Goal: Task Accomplishment & Management: Use online tool/utility

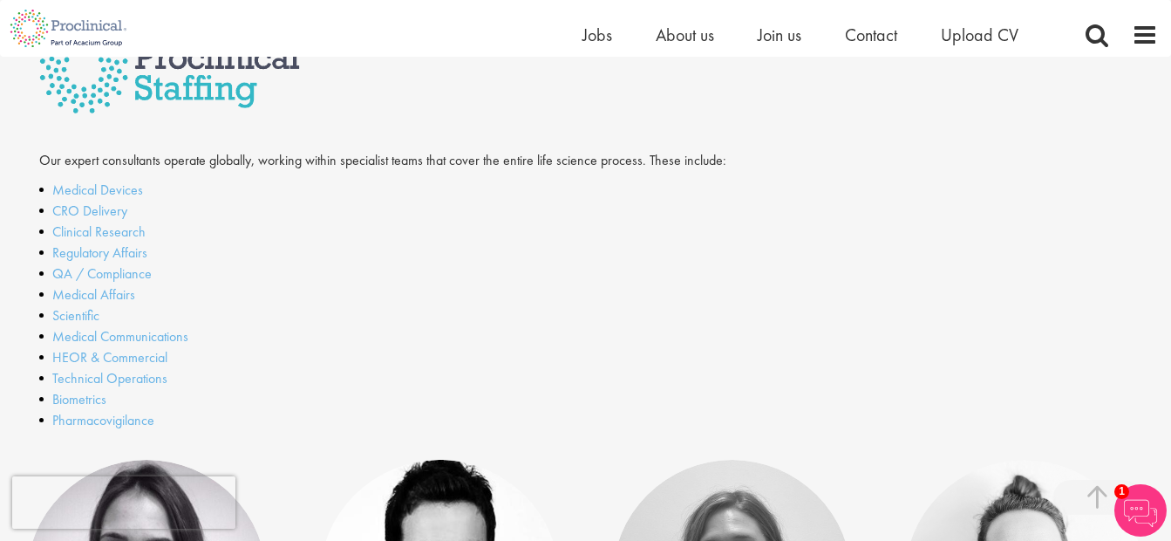
scroll to position [436, 0]
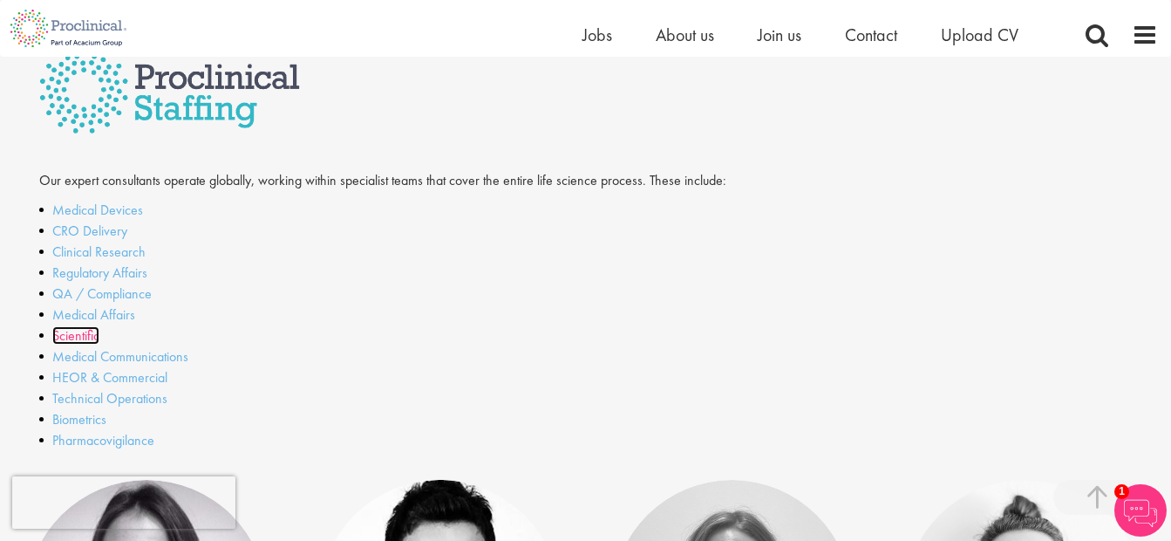
click at [79, 342] on link "Scientific" at bounding box center [75, 335] width 47 height 18
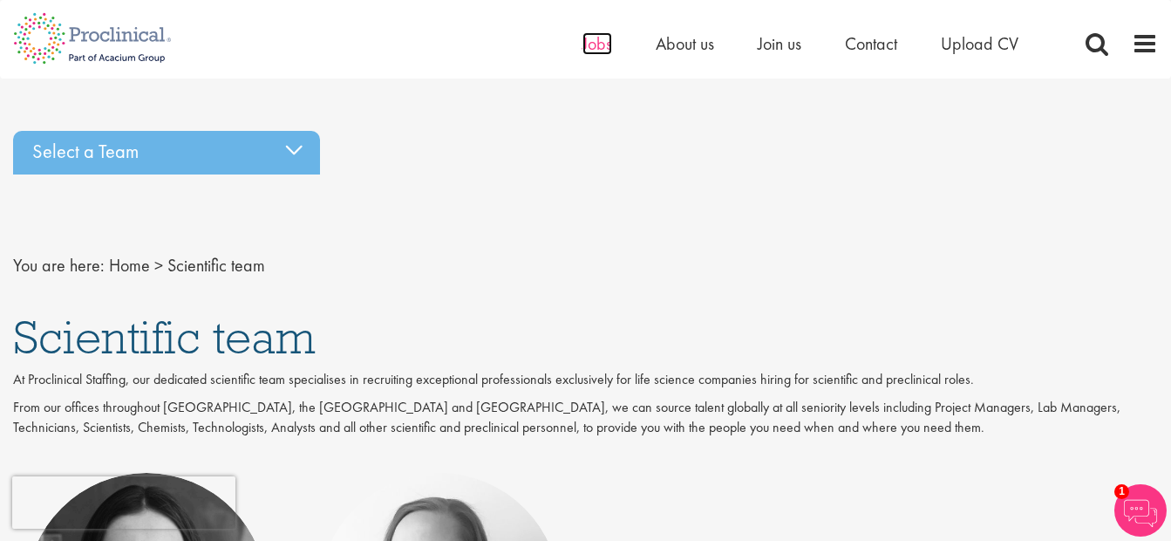
click at [604, 45] on span "Jobs" at bounding box center [598, 43] width 30 height 23
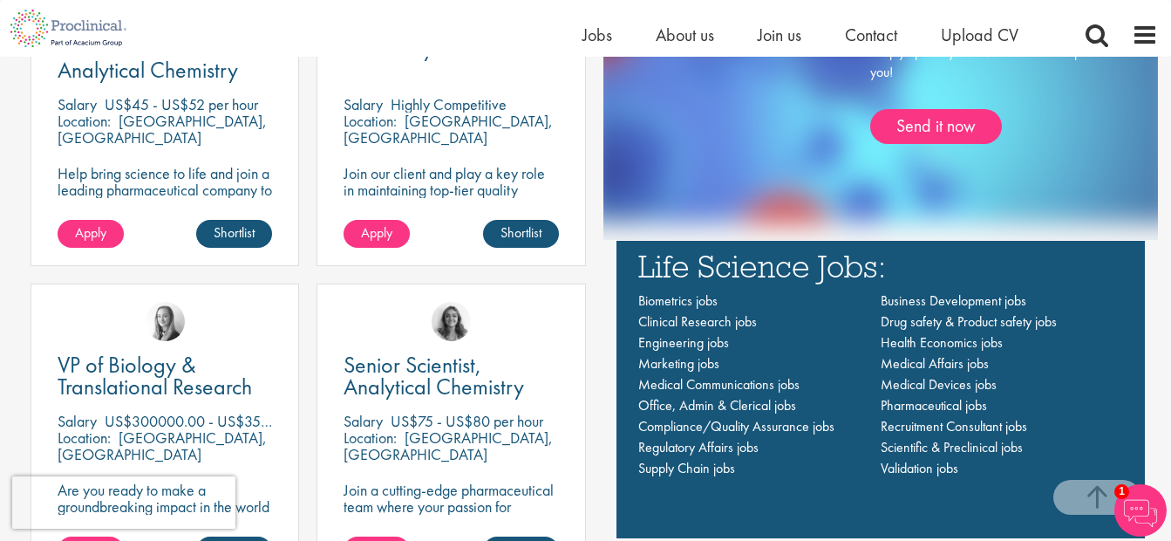
scroll to position [1134, 0]
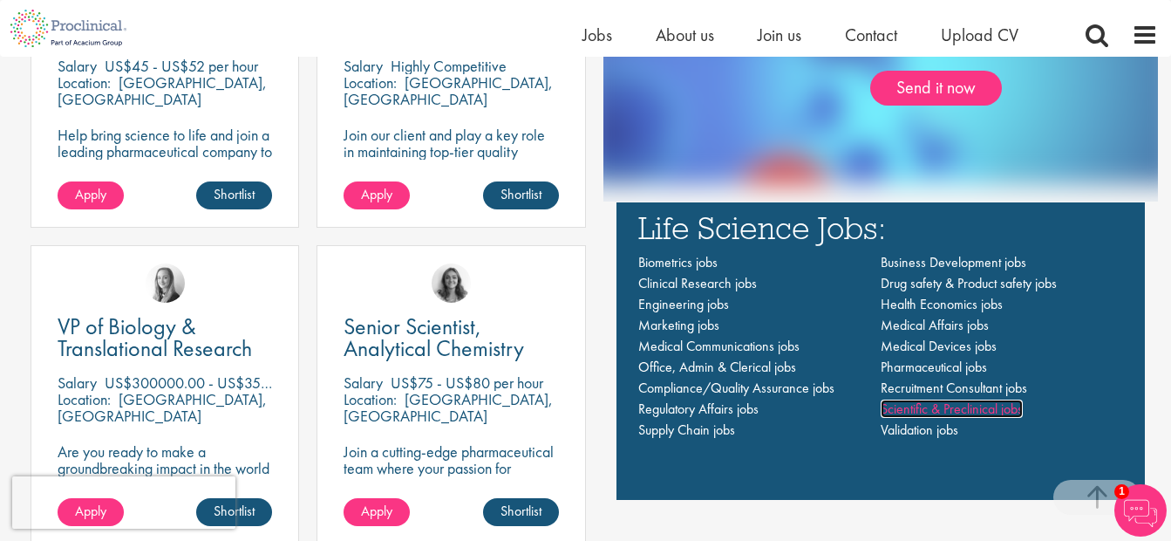
click at [968, 406] on span "Scientific & Preclinical jobs" at bounding box center [952, 408] width 142 height 18
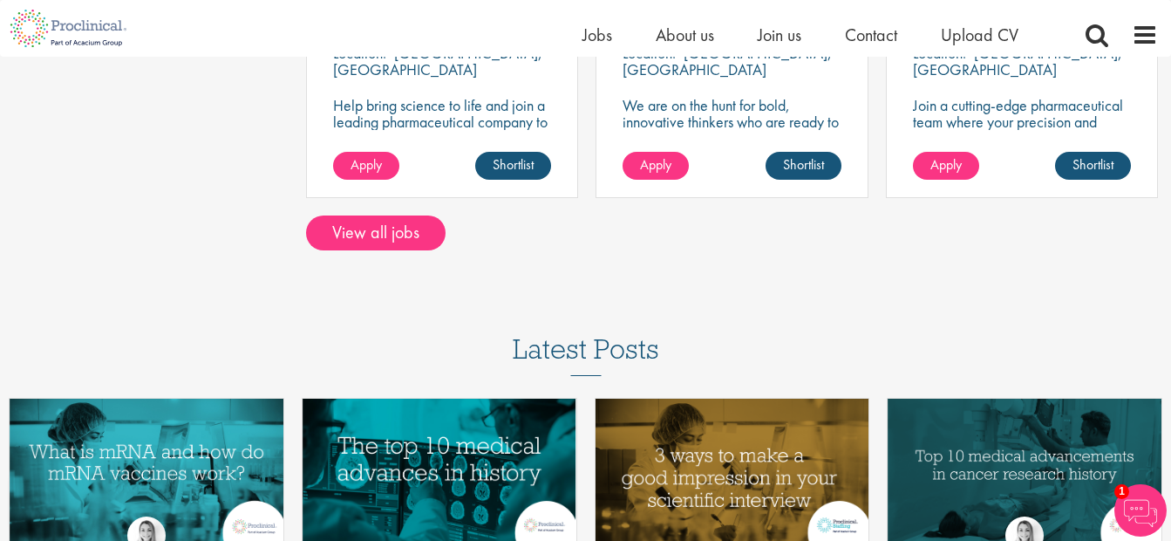
scroll to position [1483, 0]
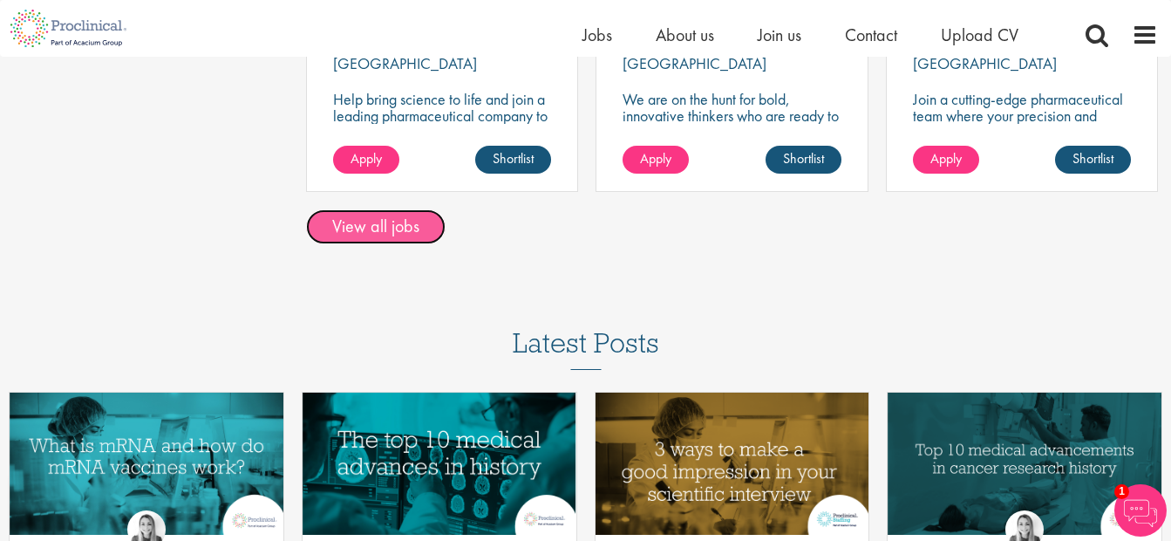
click at [384, 230] on link "View all jobs" at bounding box center [376, 226] width 140 height 35
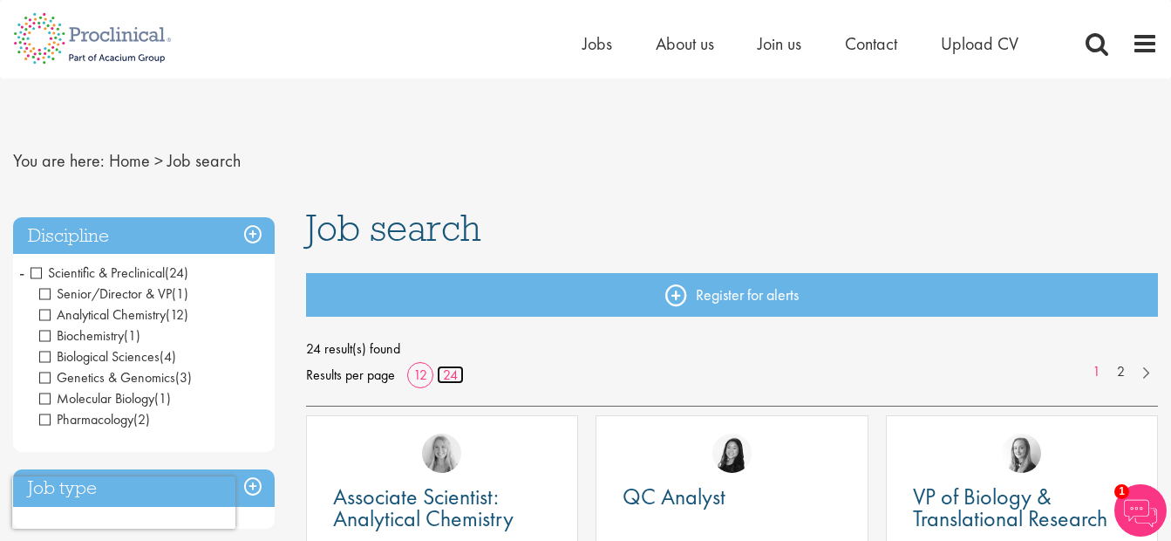
click at [448, 376] on link "24" at bounding box center [450, 374] width 27 height 18
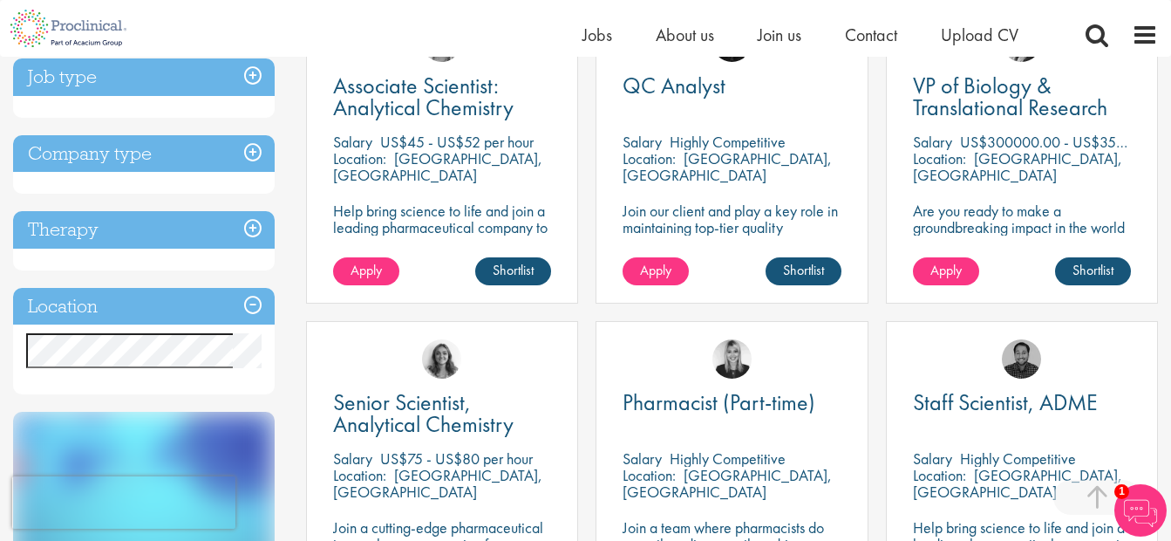
scroll to position [349, 0]
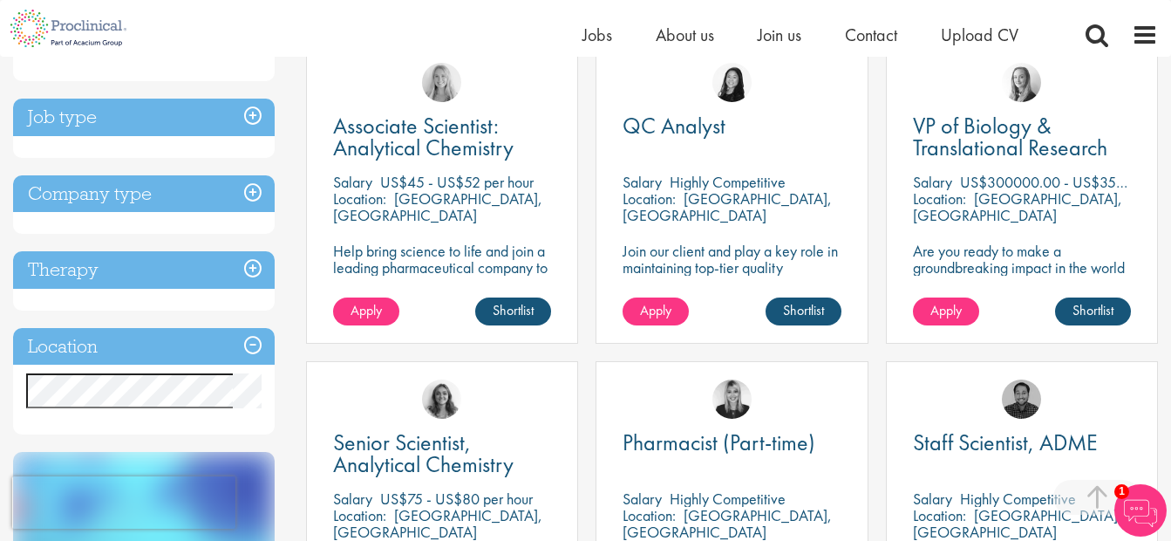
click at [237, 29] on div "Home Jobs About us Join us Contact Upload CV" at bounding box center [579, 28] width 1158 height 57
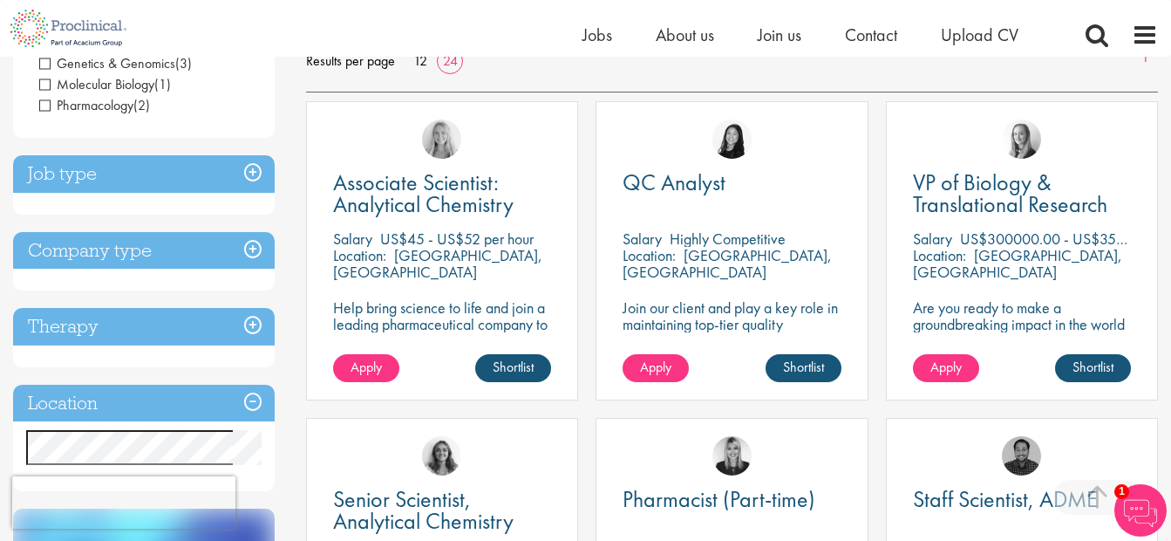
scroll to position [262, 0]
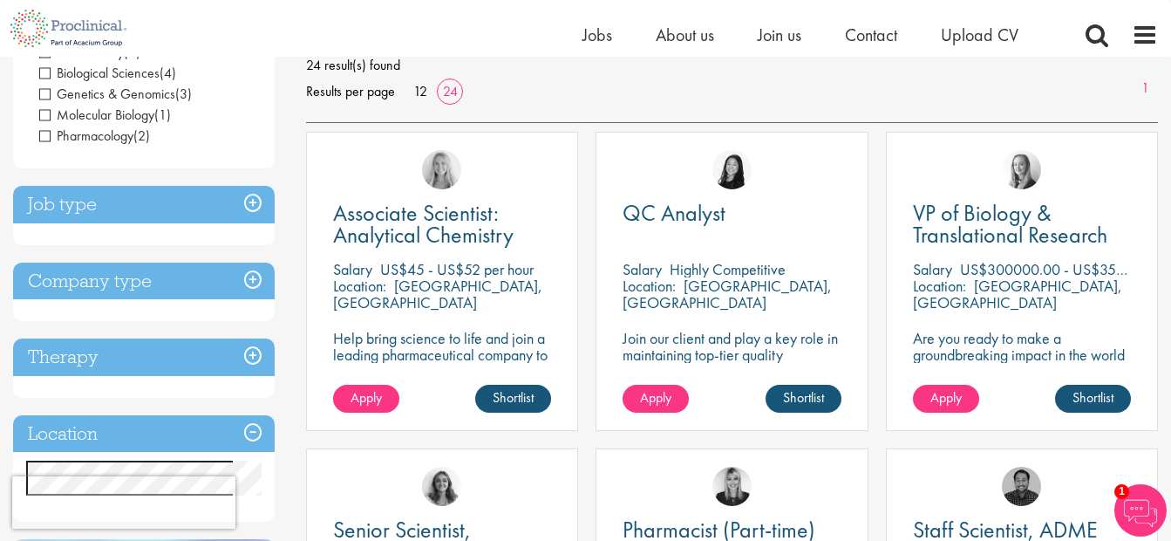
click at [251, 201] on h3 "Job type" at bounding box center [144, 205] width 262 height 38
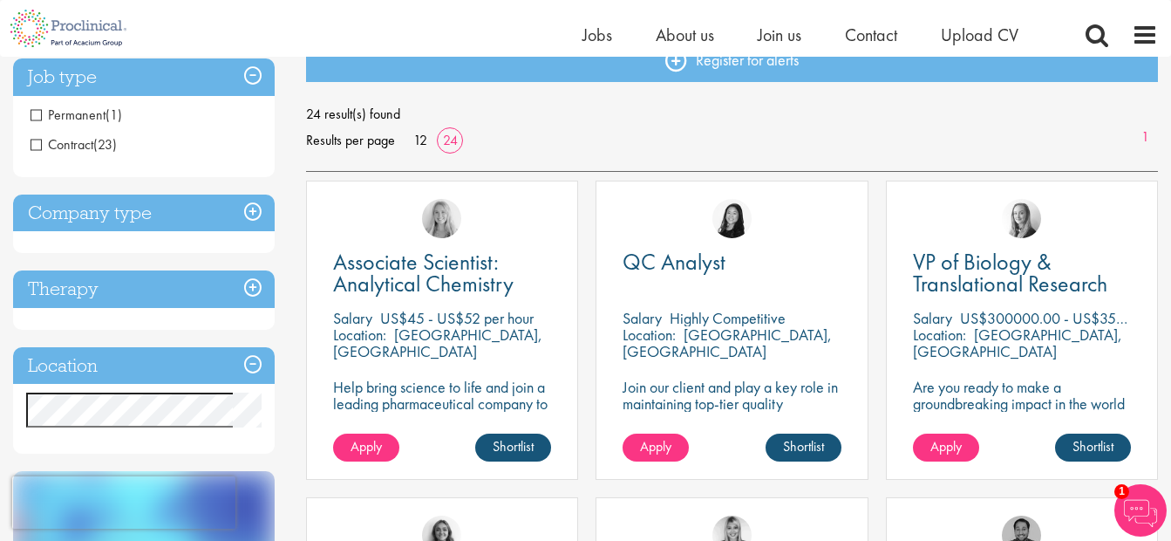
scroll to position [174, 0]
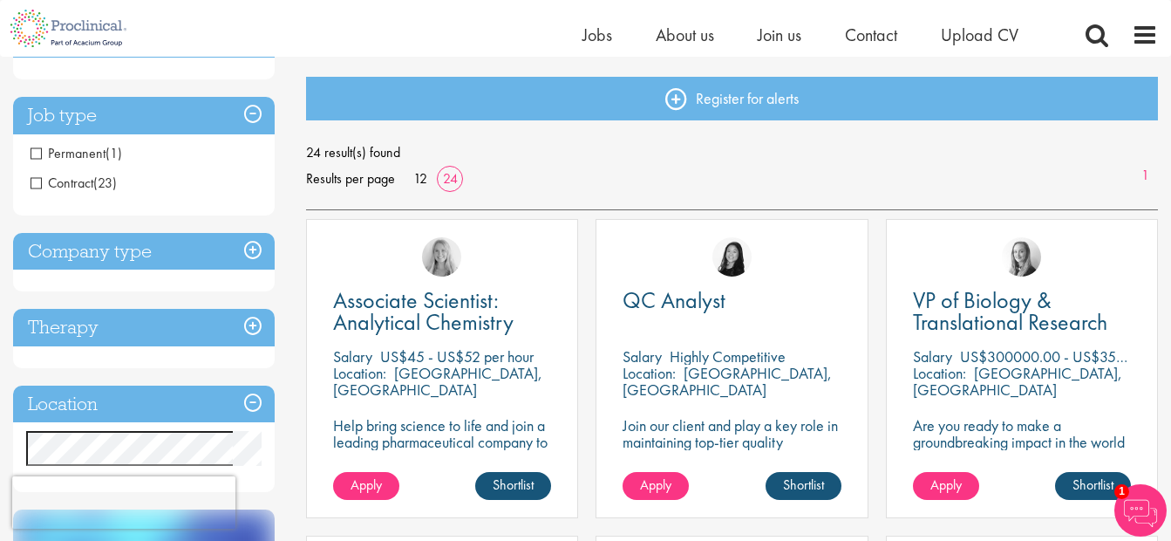
click at [103, 153] on span "Permanent" at bounding box center [68, 153] width 75 height 18
